Goal: Information Seeking & Learning: Learn about a topic

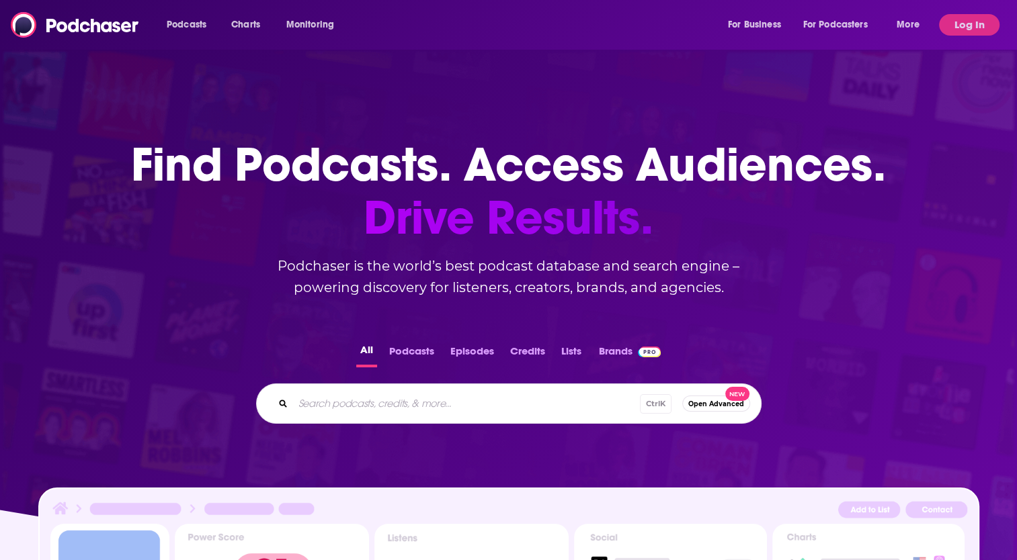
click at [492, 404] on input "Search podcasts, credits, & more..." at bounding box center [466, 403] width 347 height 21
click at [967, 22] on button "Log In" at bounding box center [969, 24] width 60 height 21
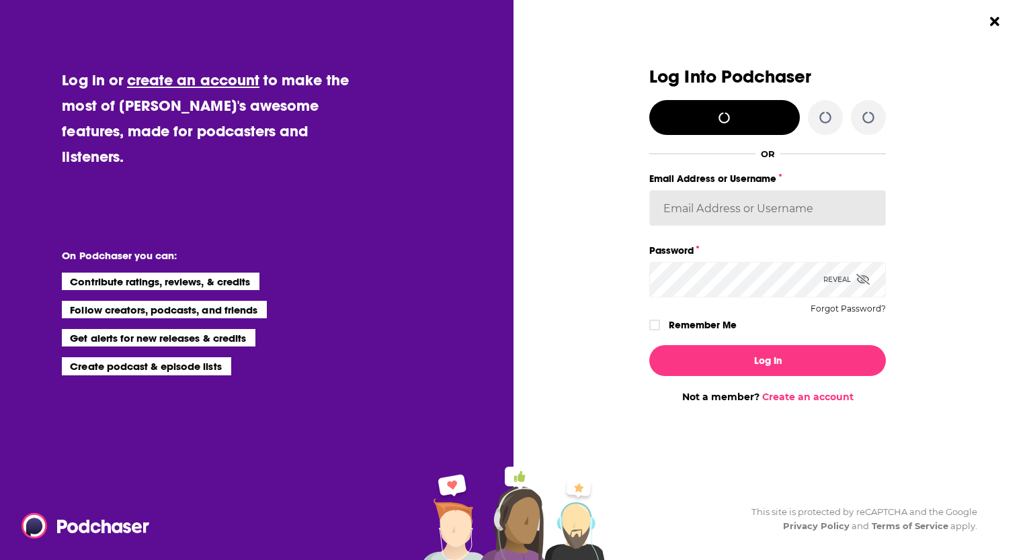
type input "ccristobal"
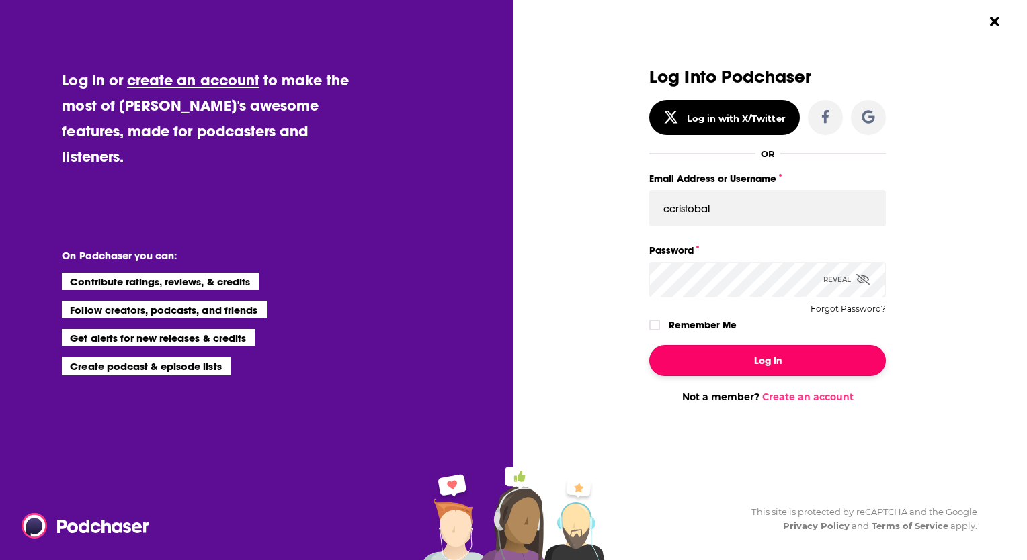
click at [724, 356] on button "Log In" at bounding box center [767, 360] width 236 height 31
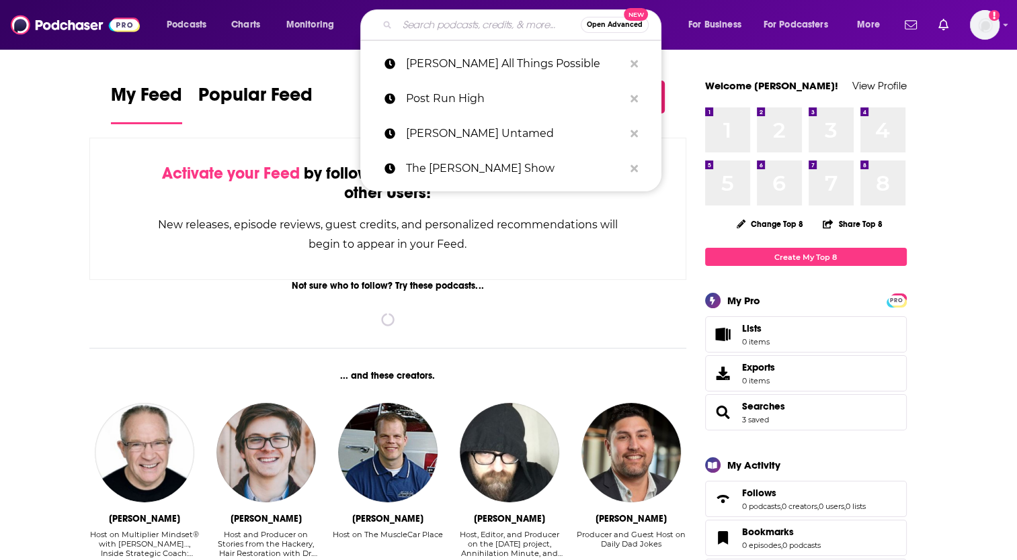
click at [453, 28] on input "Search podcasts, credits, & more..." at bounding box center [488, 24] width 183 height 21
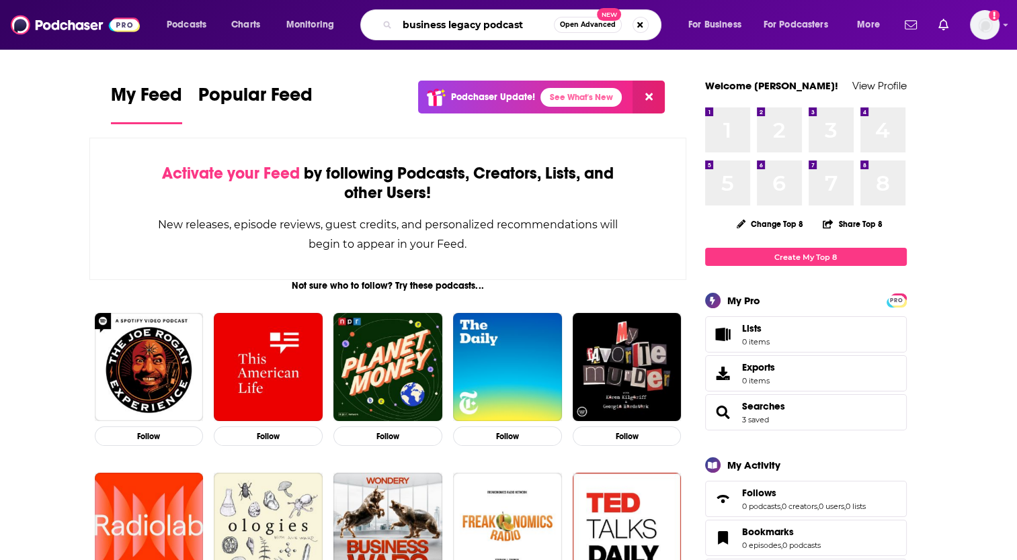
type input "business legacy podcast"
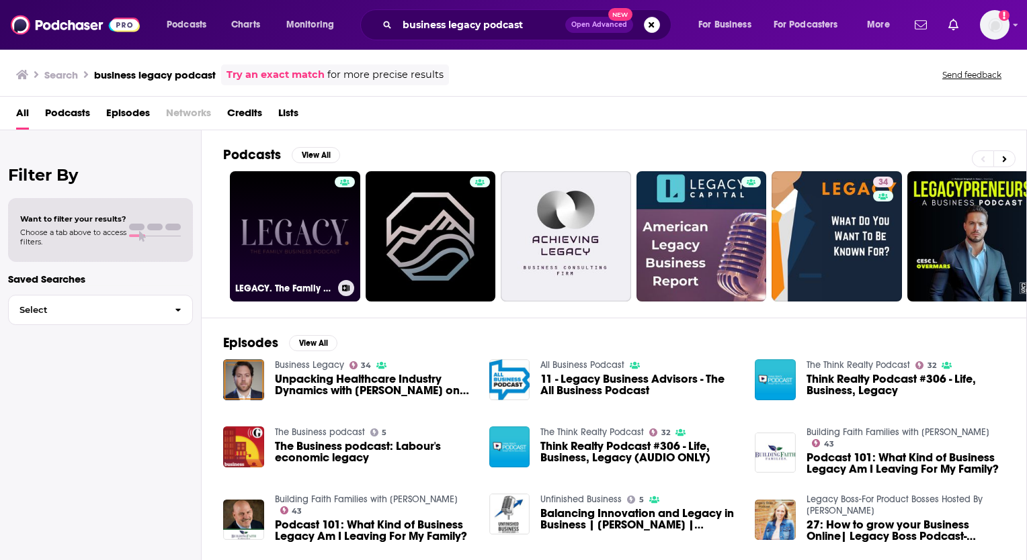
click at [300, 242] on link "LEGACY. The Family Business Podcast" at bounding box center [295, 236] width 130 height 130
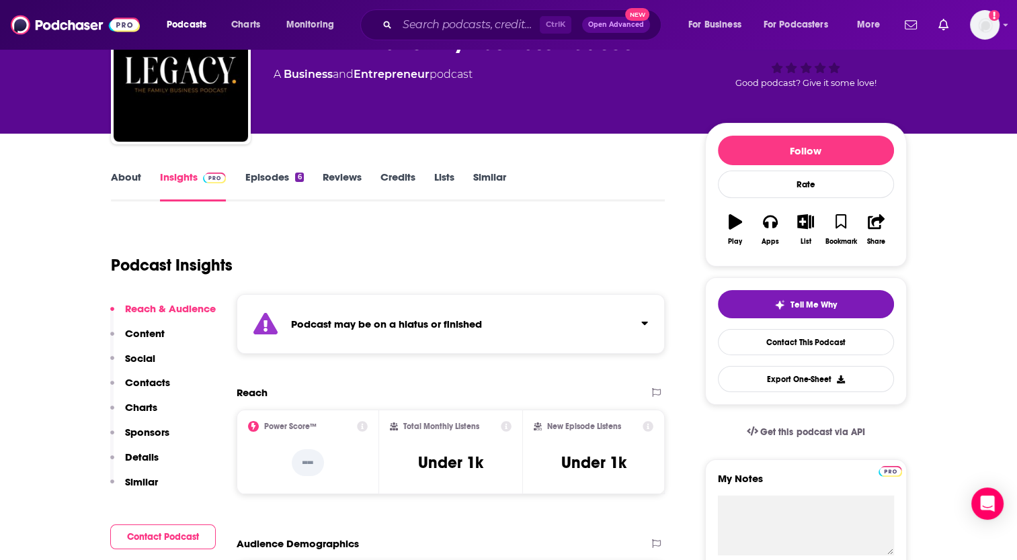
scroll to position [77, 0]
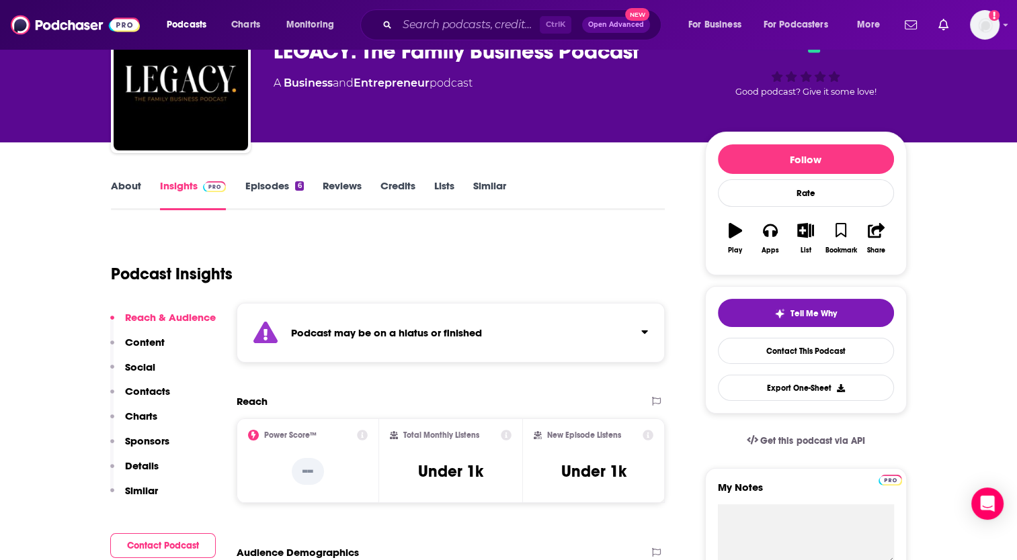
click at [275, 177] on div "About Insights Episodes 6 Reviews Credits Lists Similar" at bounding box center [388, 193] width 554 height 33
click at [275, 187] on link "Episodes 6" at bounding box center [274, 194] width 58 height 31
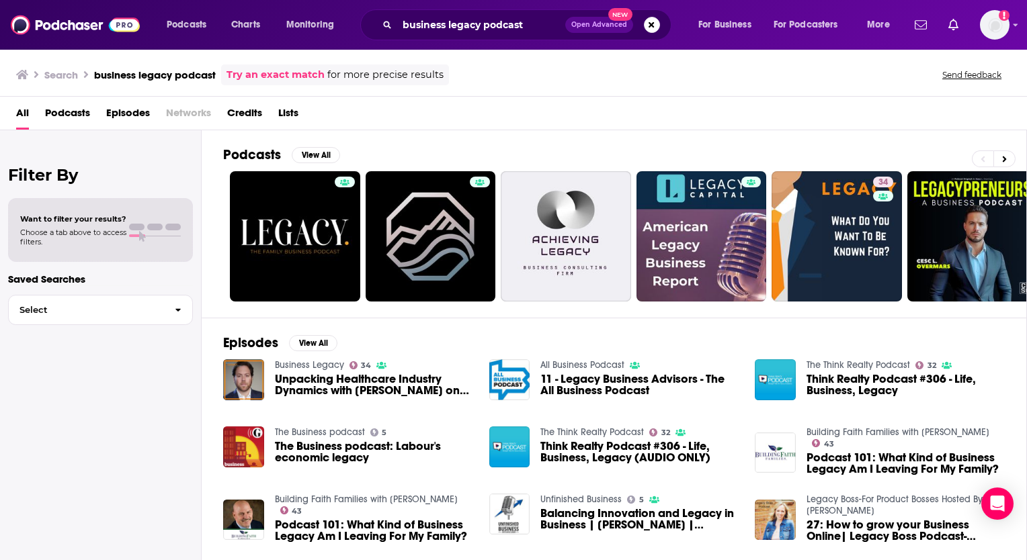
click at [320, 365] on link "Business Legacy" at bounding box center [309, 364] width 69 height 11
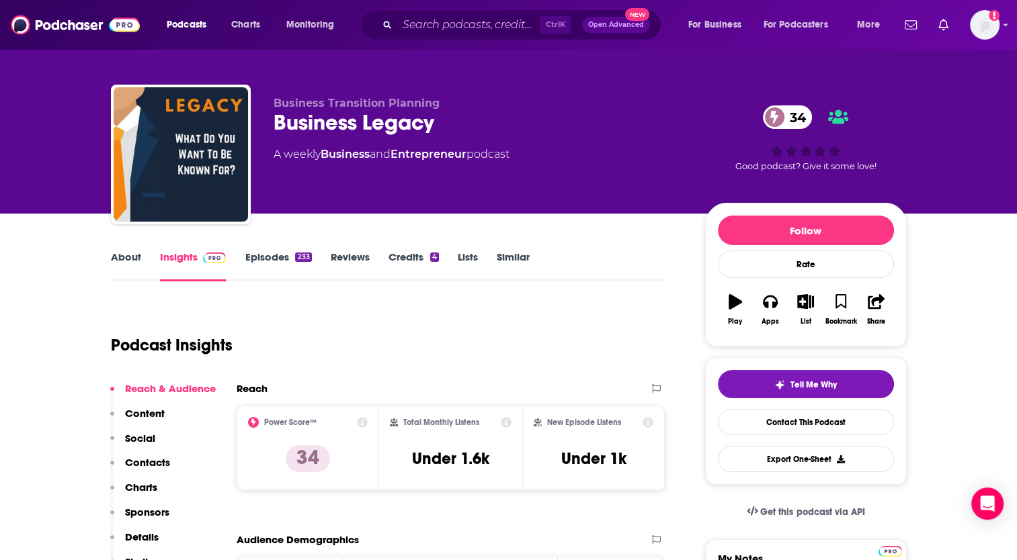
scroll to position [7, 0]
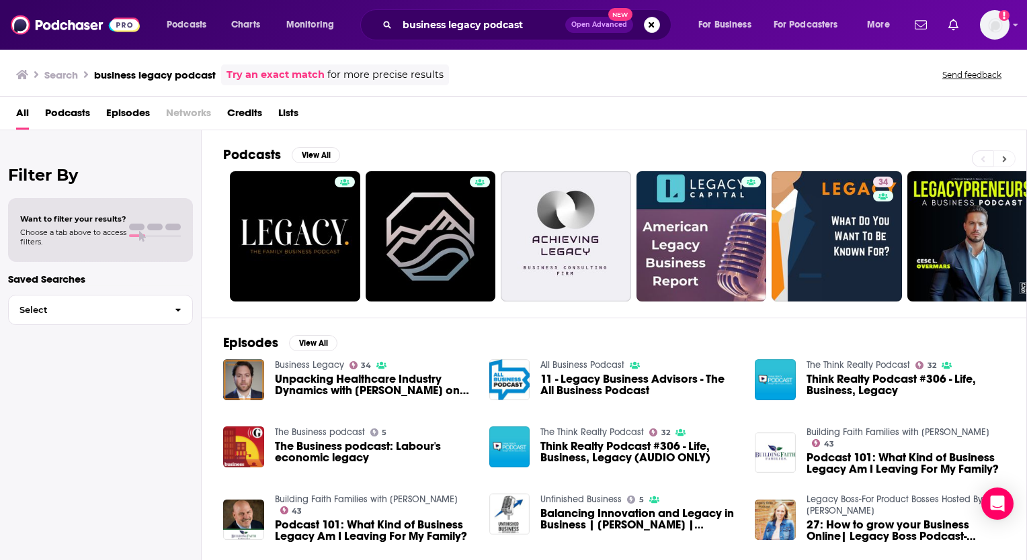
click at [1006, 163] on button at bounding box center [1004, 158] width 22 height 17
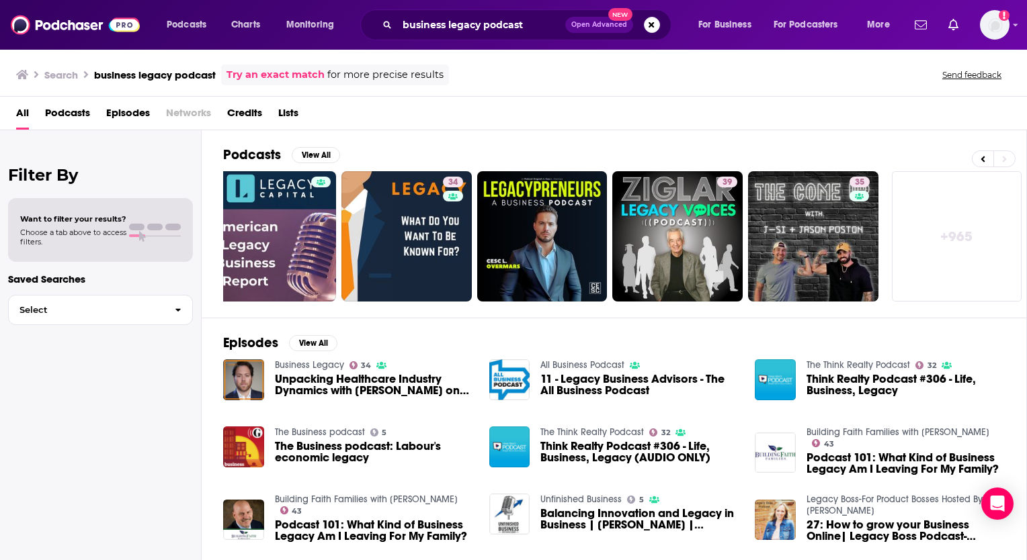
click at [62, 112] on span "Podcasts" at bounding box center [67, 116] width 45 height 28
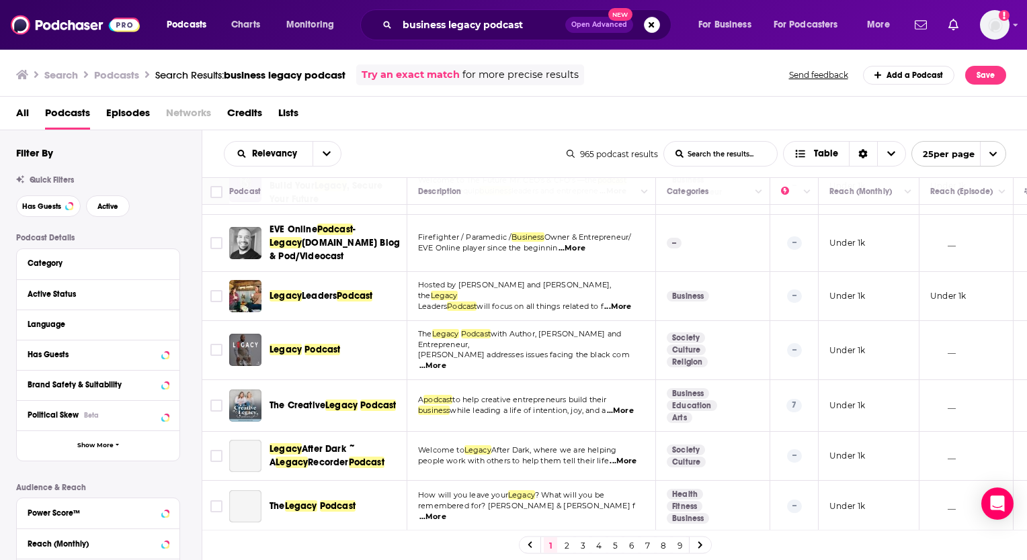
scroll to position [979, 0]
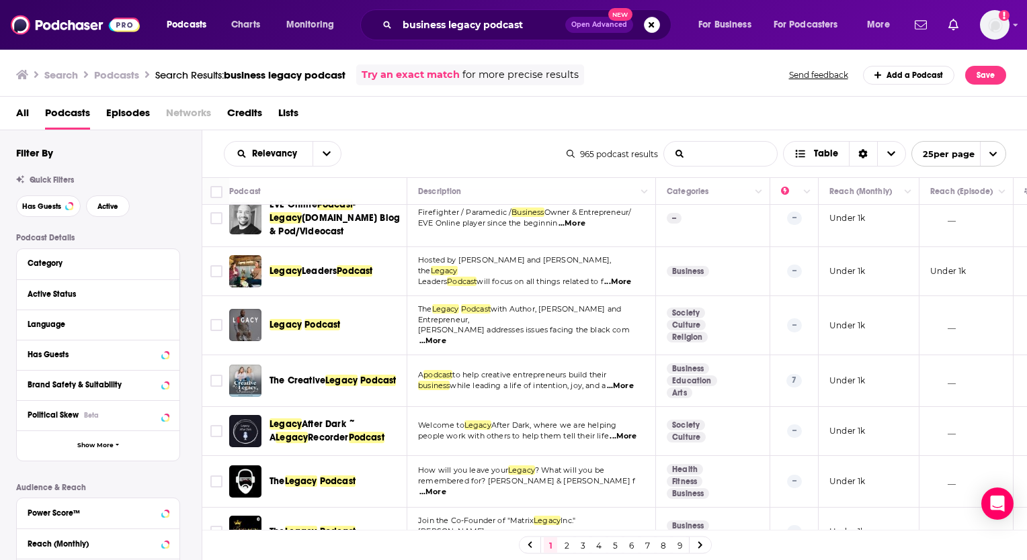
click at [691, 153] on podcast-list-search-input "List Search Input" at bounding box center [720, 154] width 113 height 24
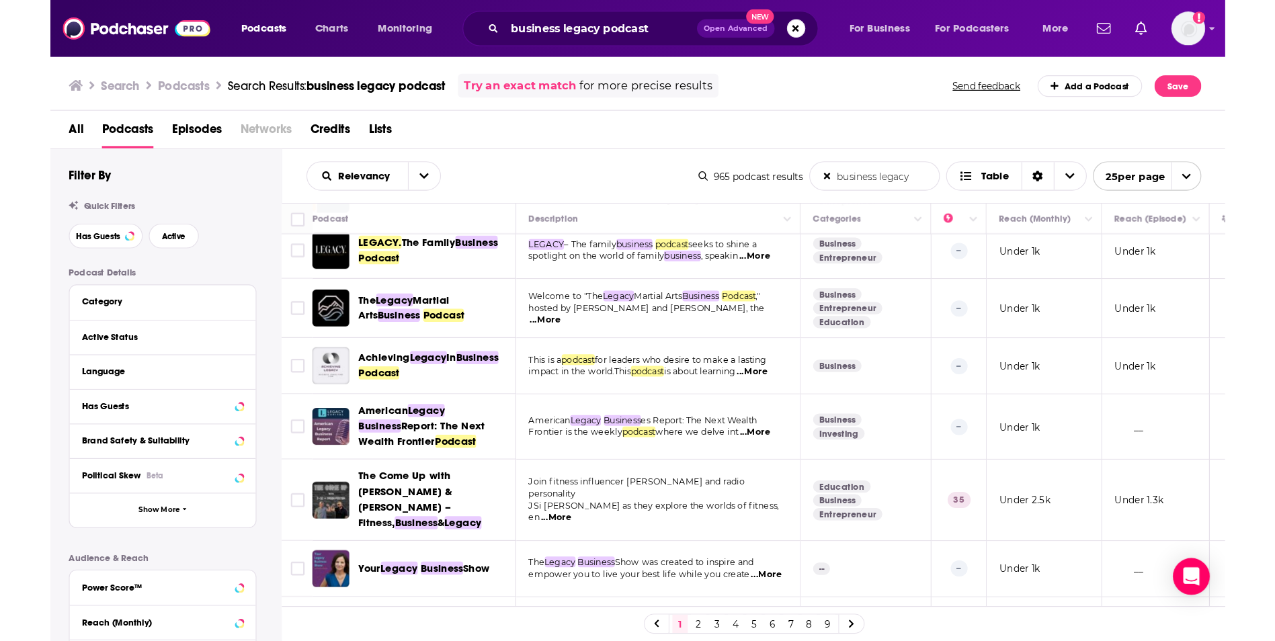
scroll to position [0, 0]
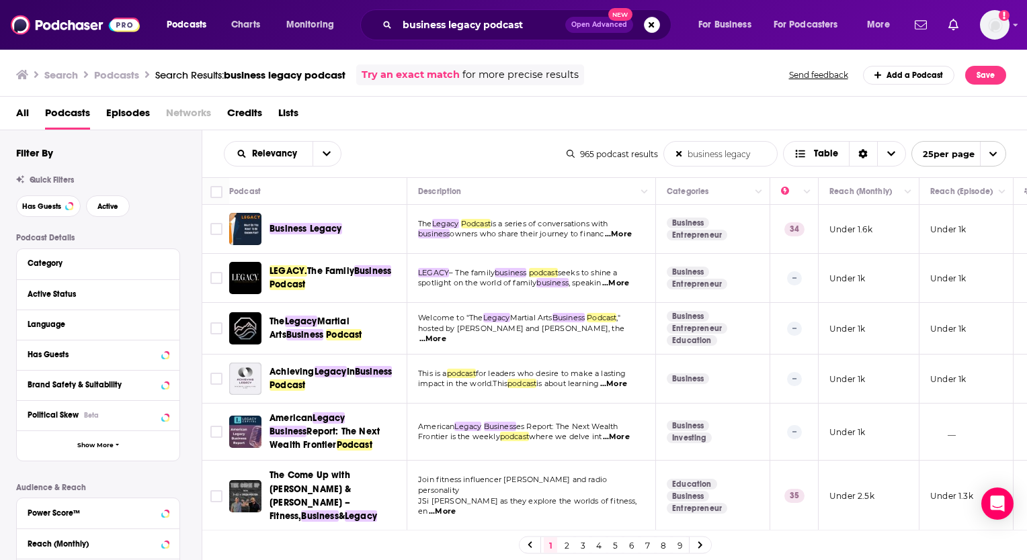
type podcast-list-search-input "business legacy"
click at [101, 32] on img at bounding box center [75, 25] width 129 height 26
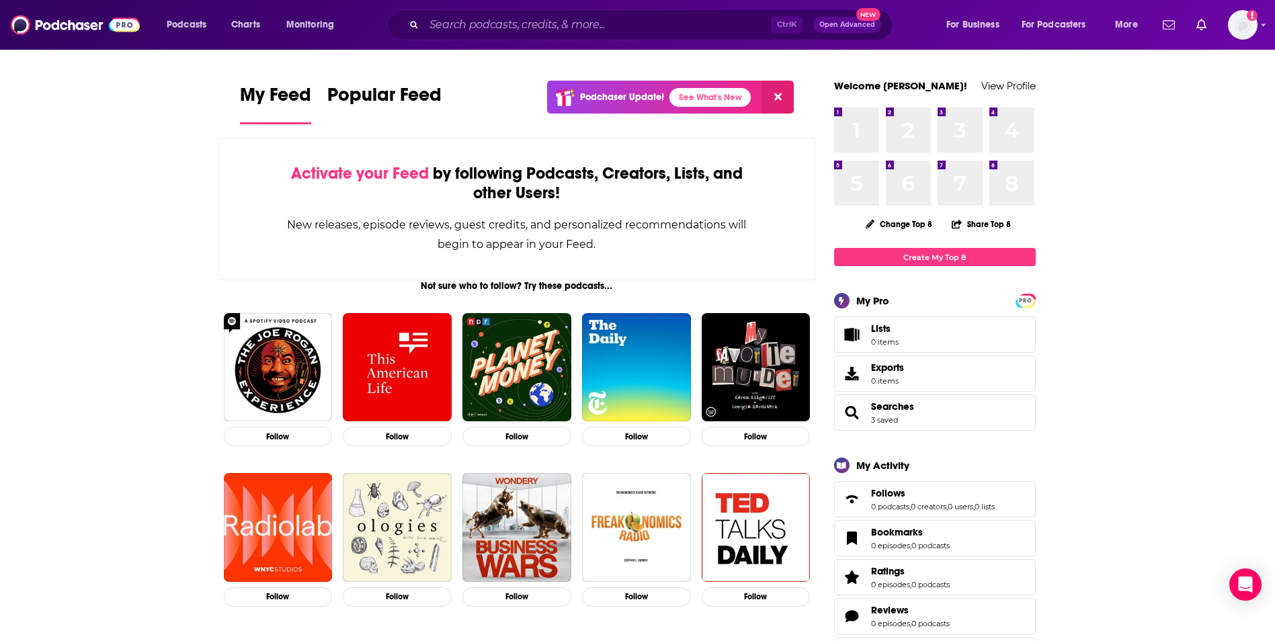
drag, startPoint x: 77, startPoint y: 169, endPoint x: 354, endPoint y: 7, distance: 320.9
